Goal: Transaction & Acquisition: Purchase product/service

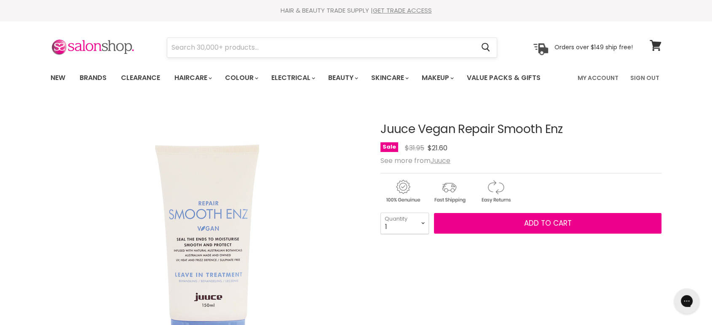
click at [256, 50] on input "Search" at bounding box center [320, 47] width 307 height 19
type input "Moroccanoil Original Treatment"
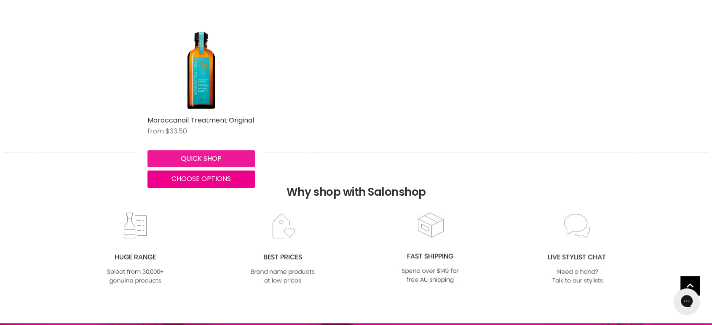
click at [204, 155] on button "Quick shop" at bounding box center [200, 158] width 107 height 17
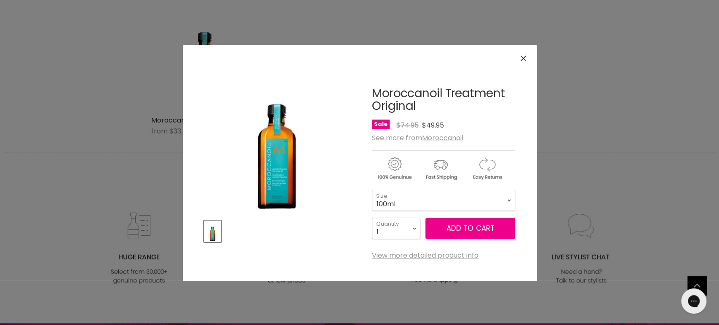
click at [405, 220] on select "1 2 3 4 5 6 7 8 9 10+" at bounding box center [396, 228] width 48 height 21
select select "2"
click at [372, 218] on select "1 2 3 4 5 6 7 8 9 10+" at bounding box center [396, 228] width 48 height 21
type input "2"
click at [405, 200] on select "100ml 200ml 25ml" at bounding box center [443, 200] width 143 height 21
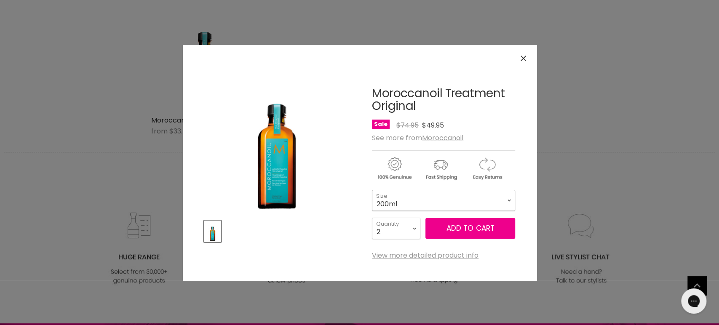
click at [372, 190] on select "100ml 200ml 25ml" at bounding box center [443, 200] width 143 height 21
select select "200ml"
click at [470, 225] on button "Add to cart" at bounding box center [470, 228] width 90 height 21
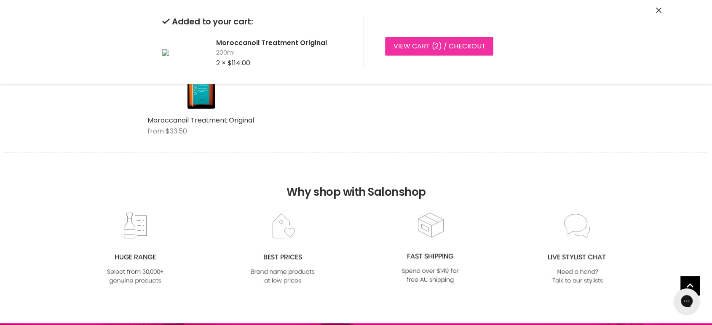
click at [424, 49] on link "View cart ( 2 ) / Checkout" at bounding box center [439, 46] width 108 height 19
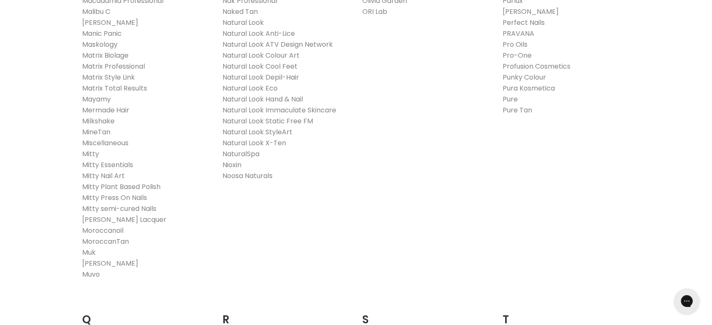
scroll to position [1029, 0]
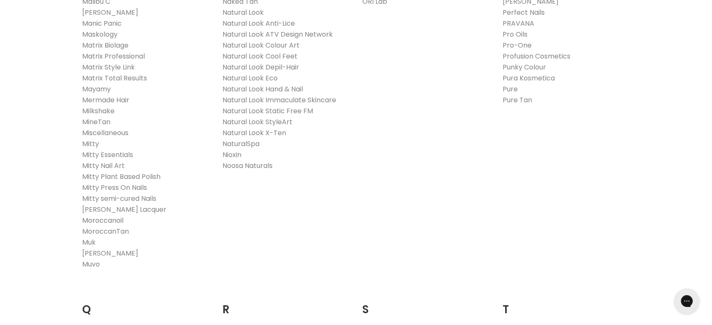
click at [104, 220] on link "Moroccanoil" at bounding box center [102, 221] width 41 height 10
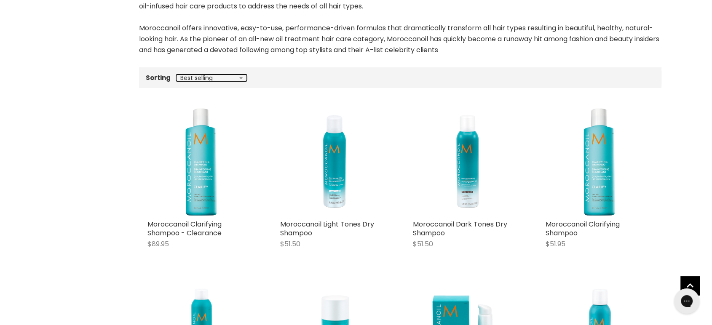
click at [212, 75] on select "Best selling Featured Price, low to high Price, high to low Alphabetically, A-Z…" at bounding box center [211, 78] width 71 height 7
select select "price-ascending"
click at [176, 75] on select "Best selling Featured Price, low to high Price, high to low Alphabetically, A-Z…" at bounding box center [211, 78] width 71 height 7
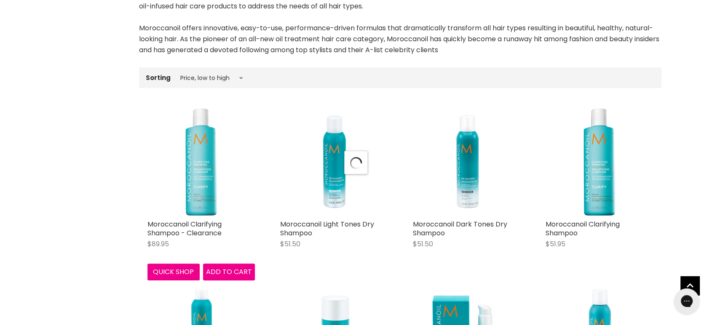
select select "price-ascending"
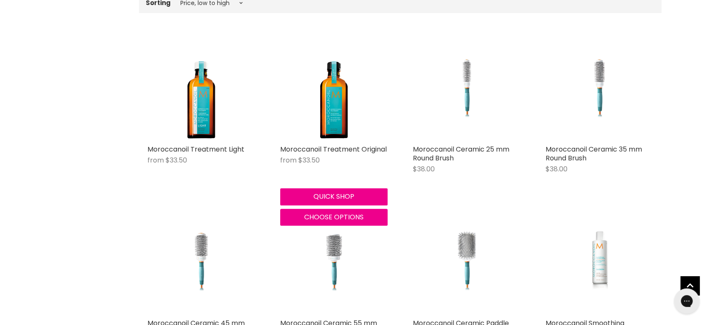
scroll to position [327, 0]
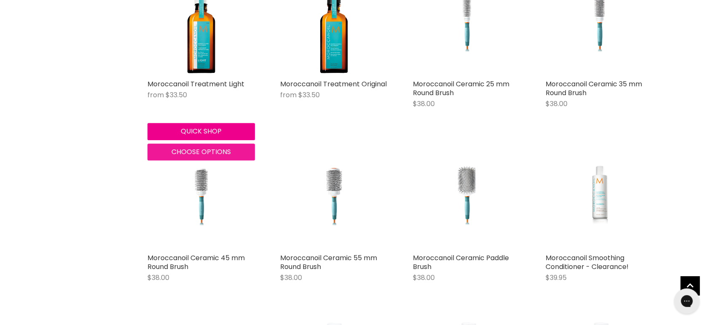
click at [211, 153] on span "Choose options" at bounding box center [200, 152] width 59 height 10
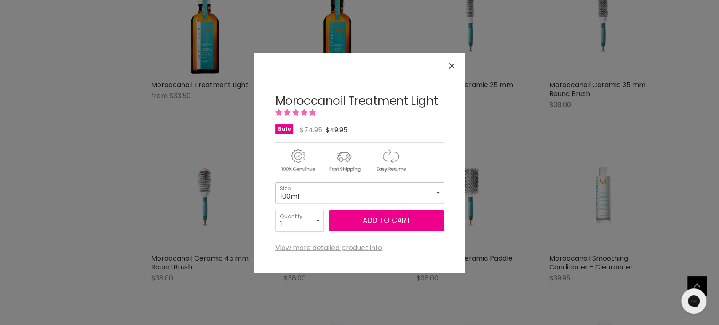
click at [364, 195] on select "100ml 200ml 25ml" at bounding box center [359, 192] width 168 height 21
click at [275, 182] on select "100ml 200ml 25ml" at bounding box center [359, 192] width 168 height 21
select select "25ml"
click at [450, 68] on icon "Close" at bounding box center [451, 65] width 5 height 5
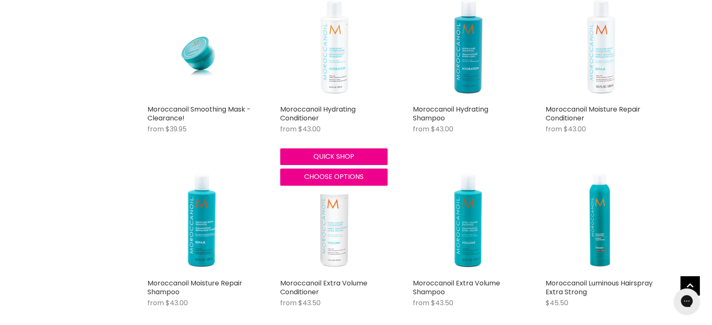
scroll to position [701, 0]
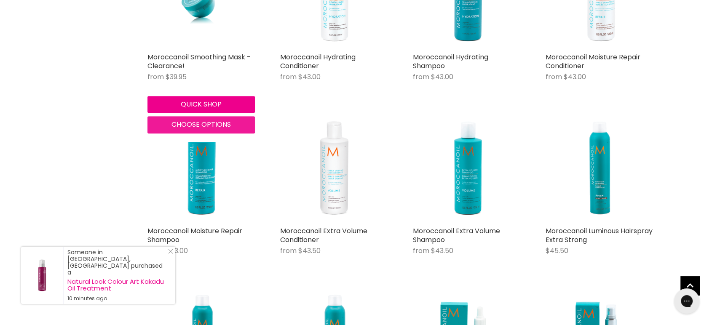
click at [205, 124] on span "Choose options" at bounding box center [200, 125] width 59 height 10
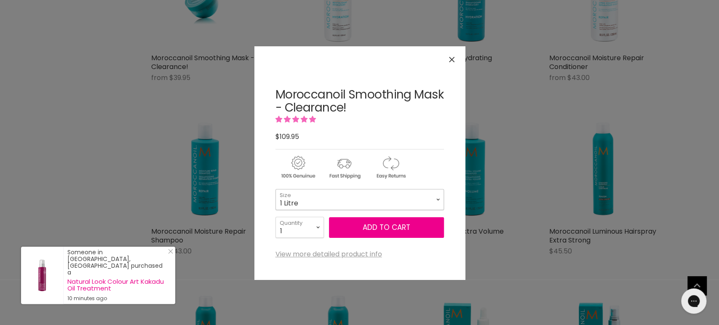
drag, startPoint x: 309, startPoint y: 200, endPoint x: 300, endPoint y: 208, distance: 12.3
click at [304, 205] on select "250ml 1 Litre" at bounding box center [359, 199] width 168 height 21
click at [450, 58] on icon "Close" at bounding box center [451, 59] width 5 height 5
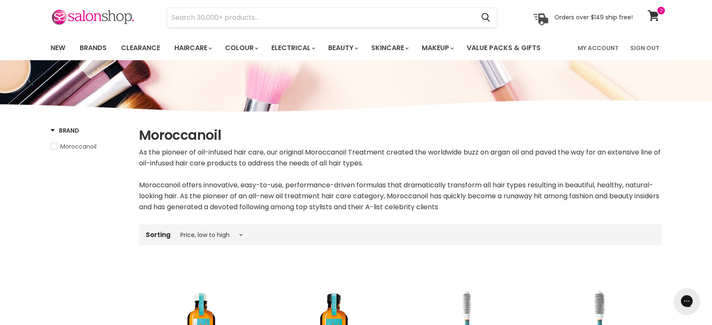
scroll to position [0, 0]
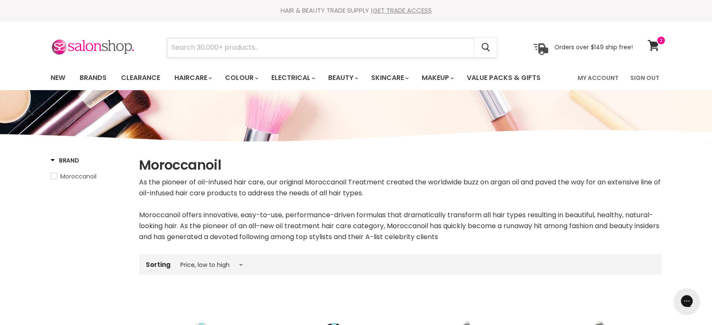
click at [199, 44] on input "Search" at bounding box center [320, 47] width 307 height 19
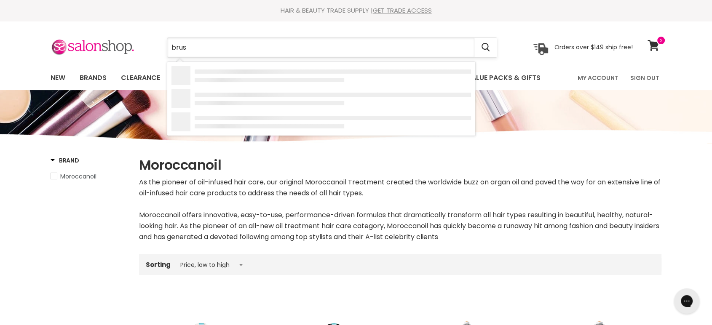
type input "brush"
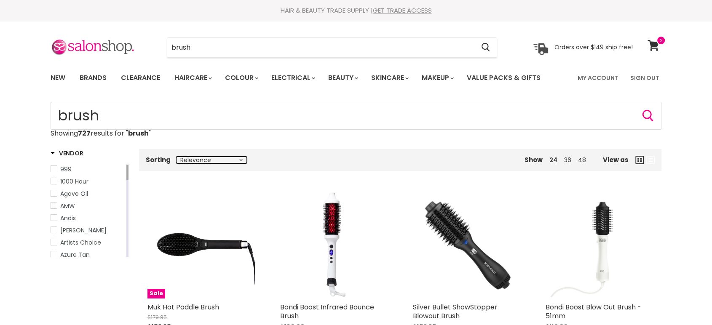
click at [205, 163] on select "Relevance Best Selling Lowest Price Highest Price Alphabetically, A-Z Alphabeti…" at bounding box center [211, 160] width 71 height 7
select select "price-ascending"
click at [176, 157] on select "Relevance Best Selling Lowest Price Highest Price Alphabetically, A-Z Alphabeti…" at bounding box center [211, 160] width 71 height 7
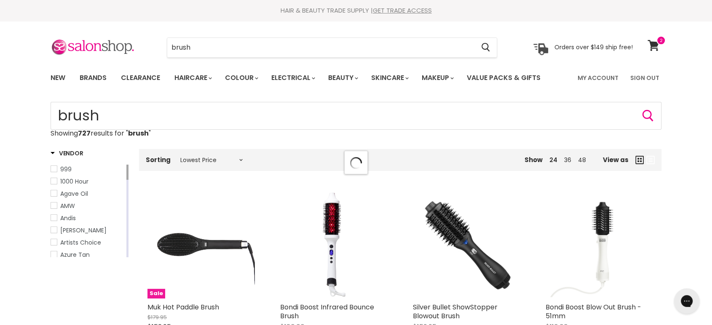
select select "price-ascending"
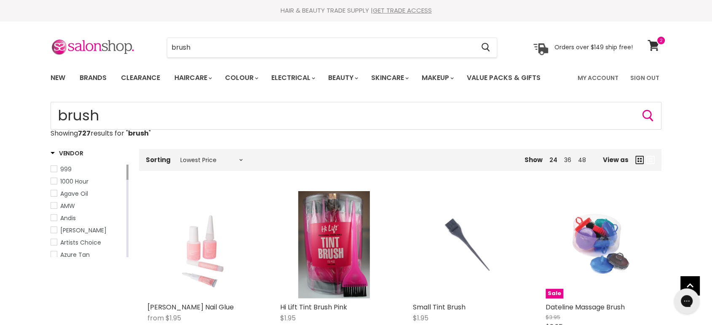
scroll to position [187, 0]
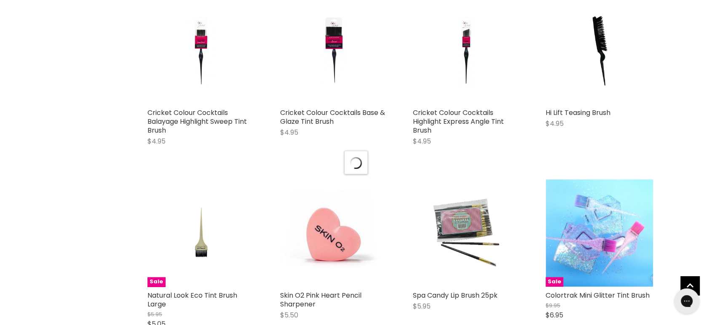
select select "price-ascending"
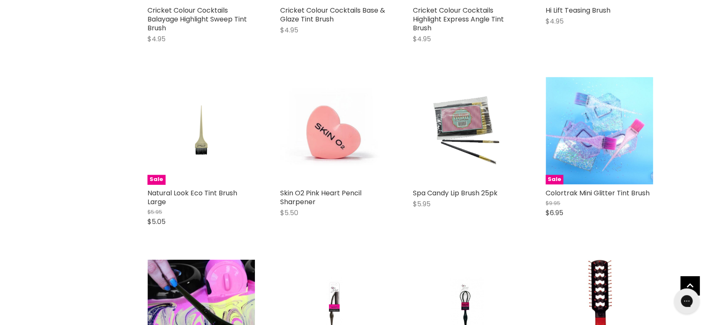
scroll to position [1122, 0]
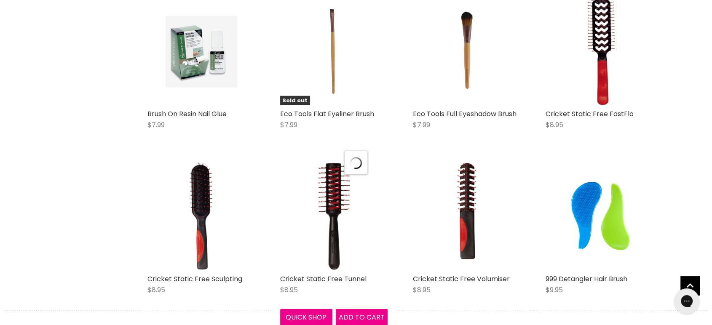
select select "price-ascending"
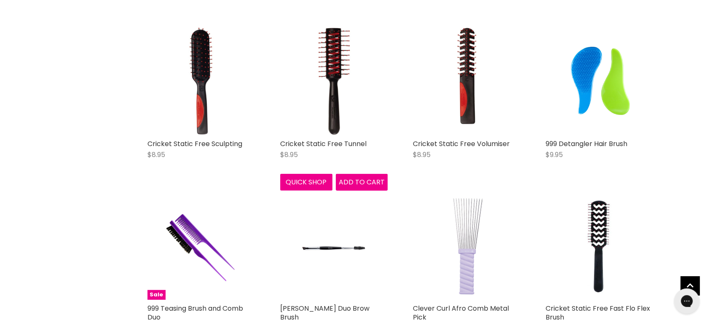
scroll to position [2105, 0]
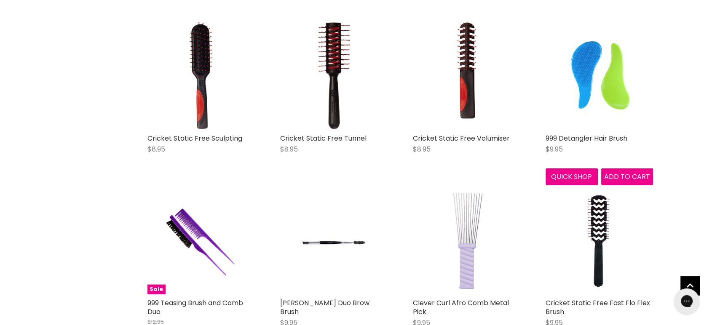
click at [613, 91] on img "Main content" at bounding box center [599, 75] width 72 height 107
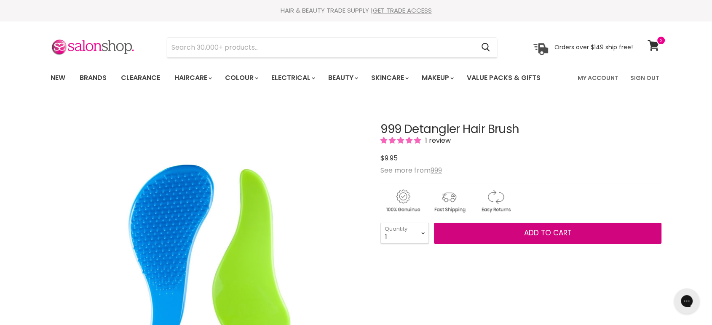
click at [546, 233] on span "Add to cart" at bounding box center [548, 233] width 48 height 10
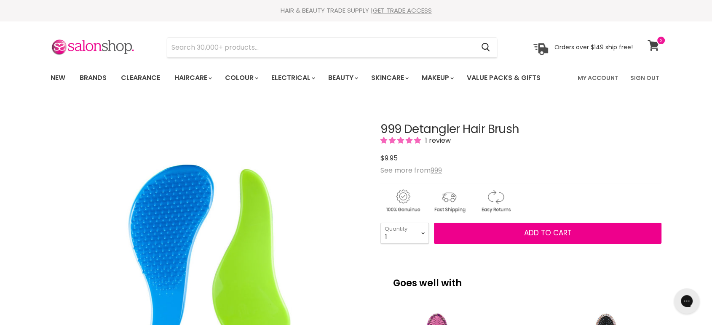
click at [654, 42] on icon at bounding box center [652, 45] width 11 height 11
click at [548, 235] on span "Add to cart" at bounding box center [548, 233] width 48 height 10
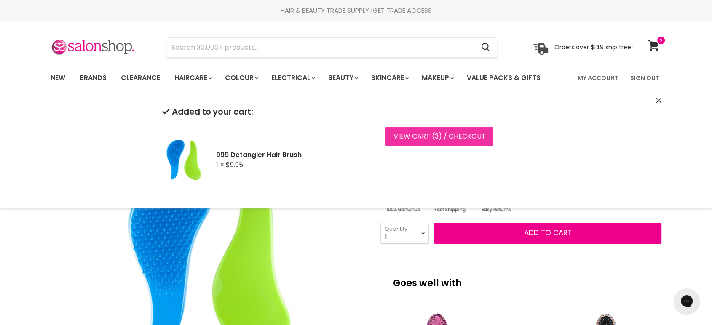
click at [407, 137] on link "View cart ( 3 ) / Checkout" at bounding box center [439, 136] width 108 height 19
